Goal: Information Seeking & Learning: Learn about a topic

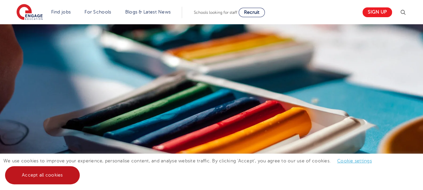
click at [60, 176] on link "Accept all cookies" at bounding box center [42, 175] width 75 height 18
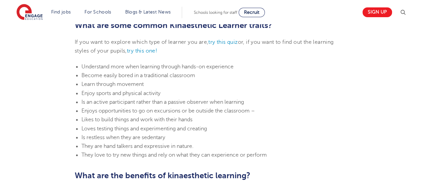
scroll to position [396, 0]
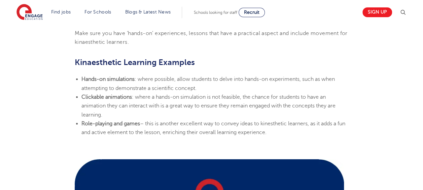
scroll to position [741, 0]
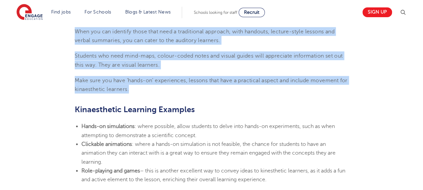
drag, startPoint x: 75, startPoint y: 46, endPoint x: 194, endPoint y: 86, distance: 125.7
copy section "What are the best ways to teach a Kinaesthetic Learner? When teaching it is imp…"
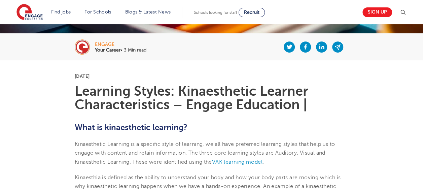
scroll to position [123, 0]
